Goal: Task Accomplishment & Management: Manage account settings

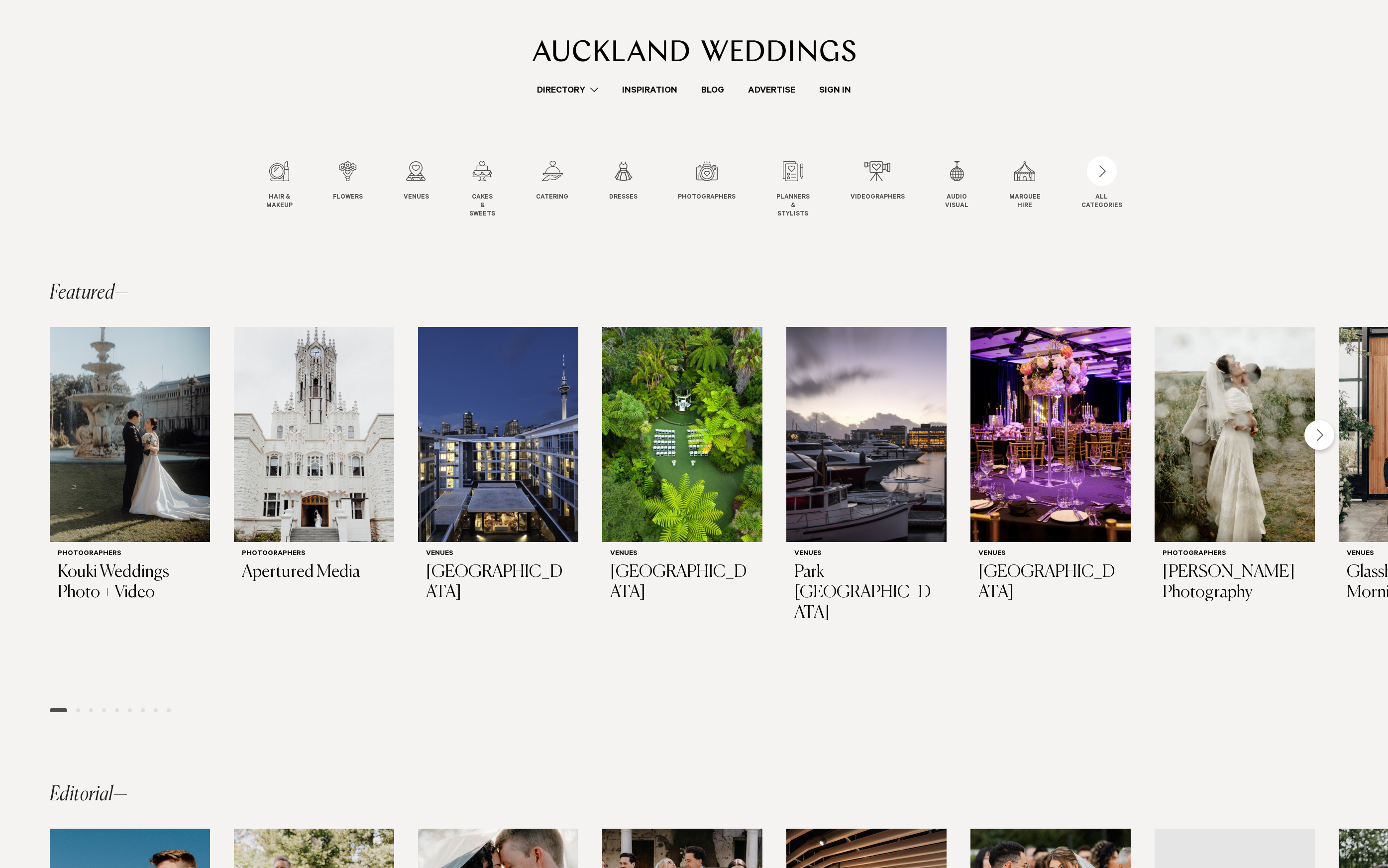
click at [838, 93] on link "Sign In" at bounding box center [835, 89] width 56 height 13
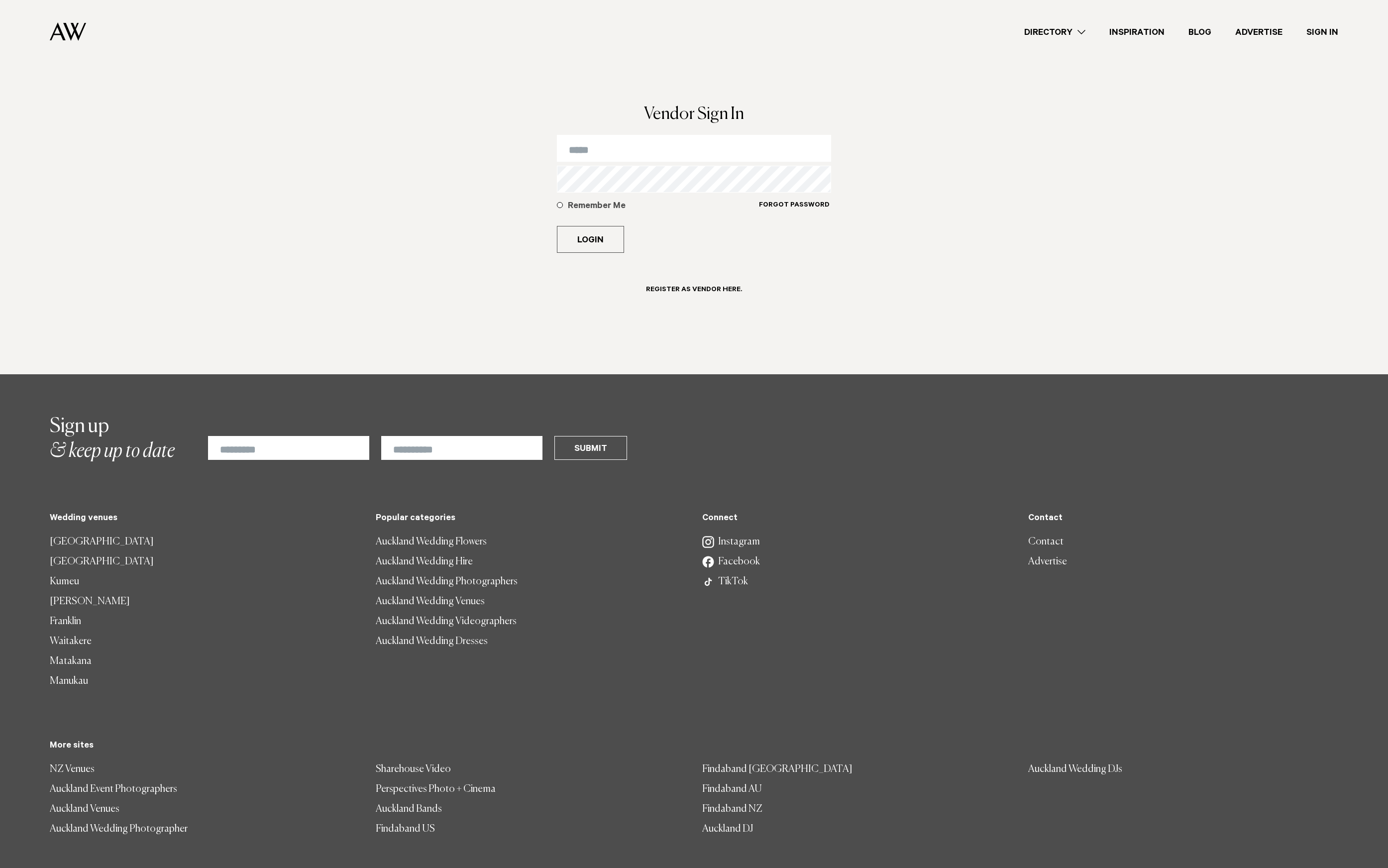
click at [645, 145] on input "email" at bounding box center [694, 148] width 274 height 27
type input "**********"
click at [557, 226] on button "Login" at bounding box center [590, 239] width 67 height 27
